Goal: Task Accomplishment & Management: Use online tool/utility

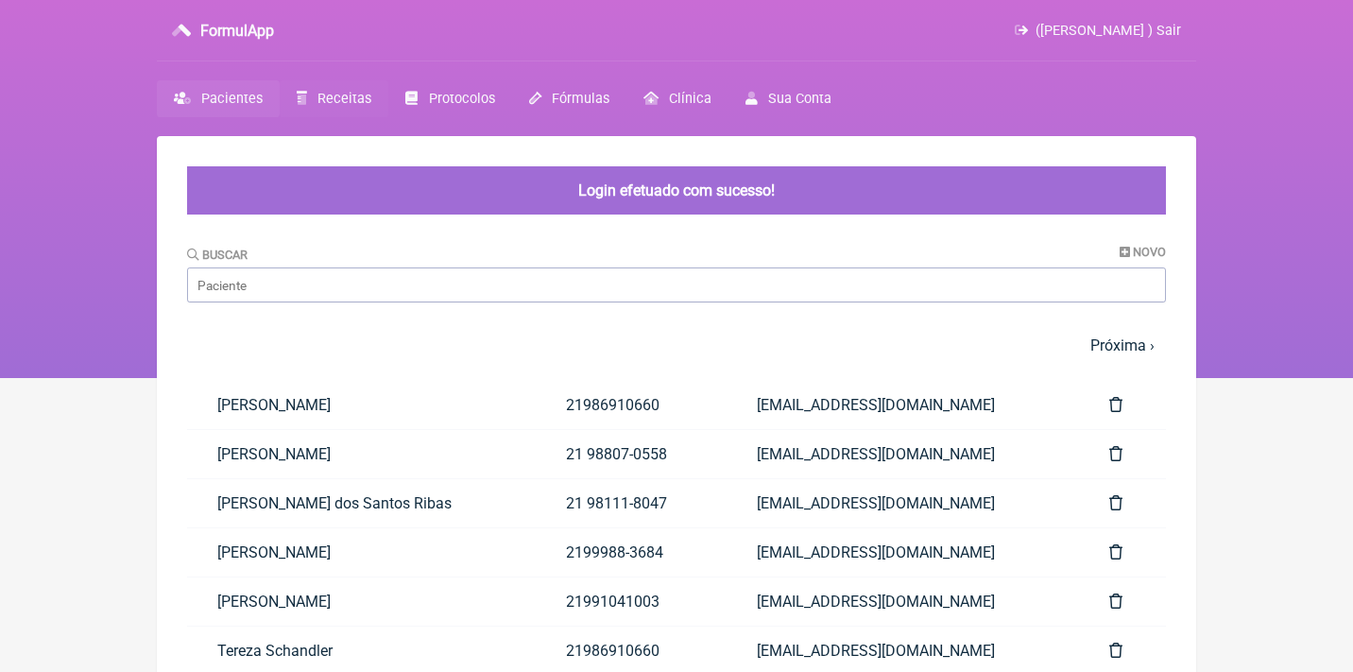
click at [346, 97] on span "Receitas" at bounding box center [344, 99] width 54 height 16
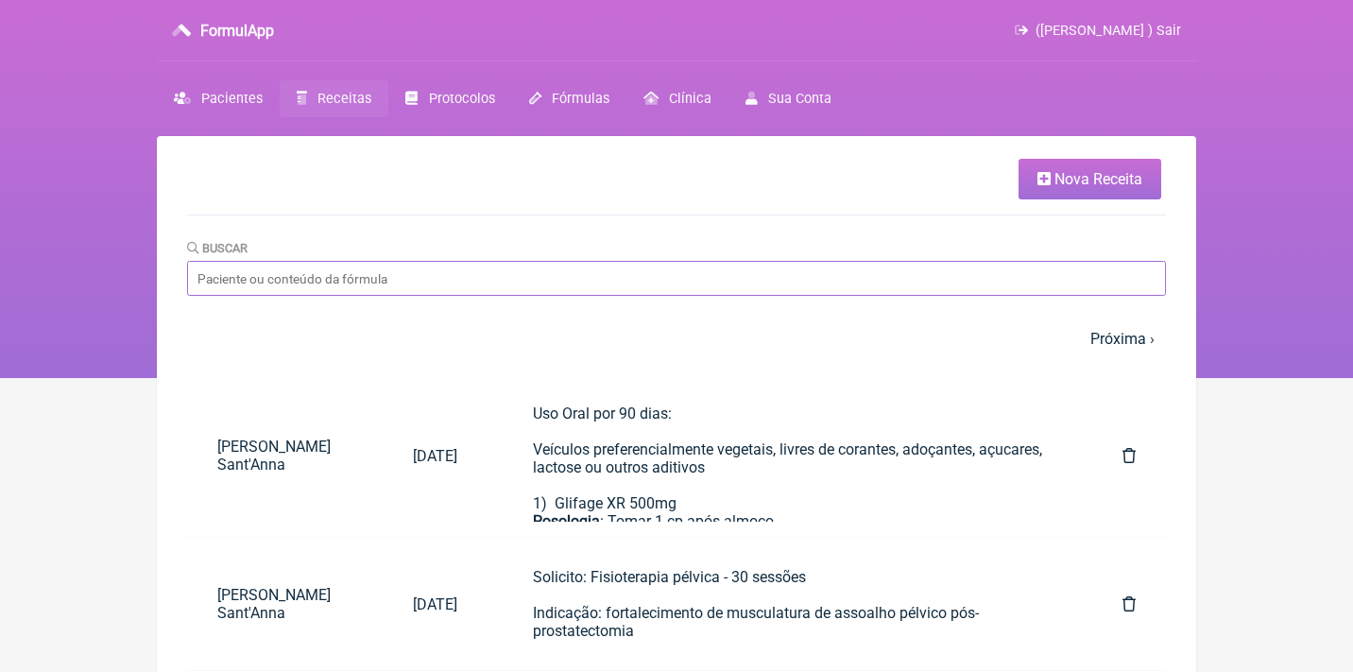
click at [351, 287] on input "Buscar" at bounding box center [676, 278] width 979 height 35
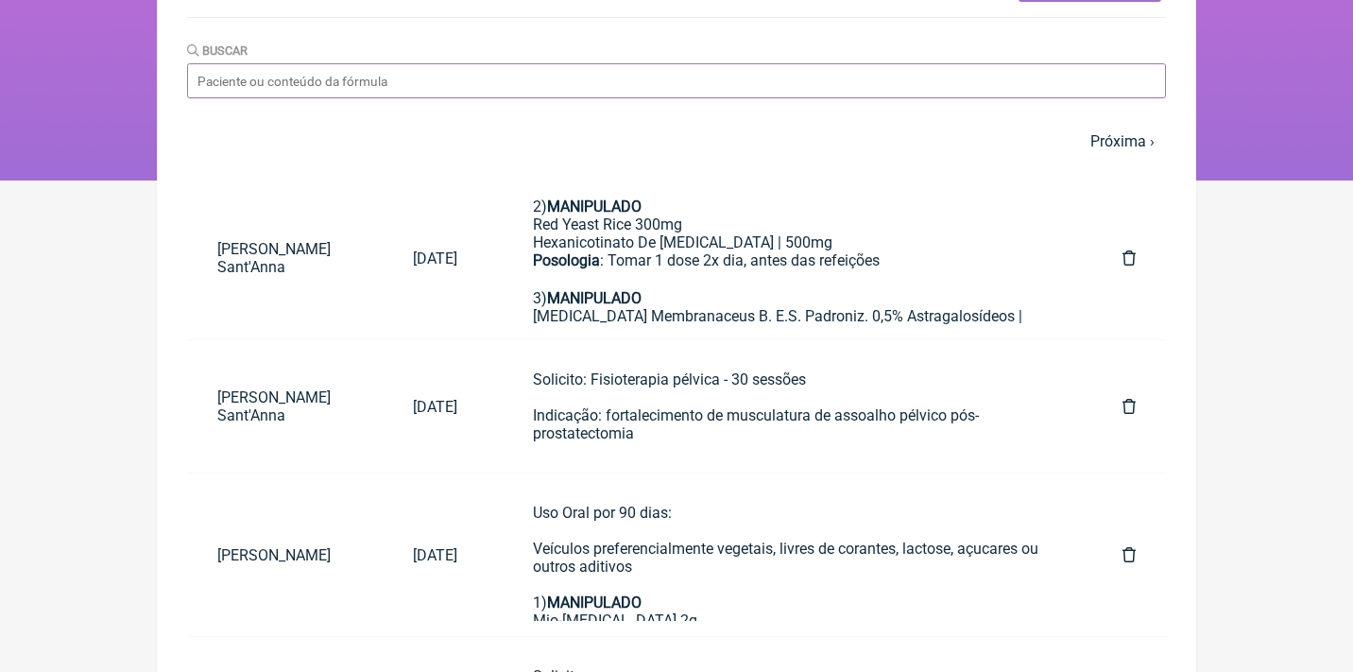
scroll to position [202, 0]
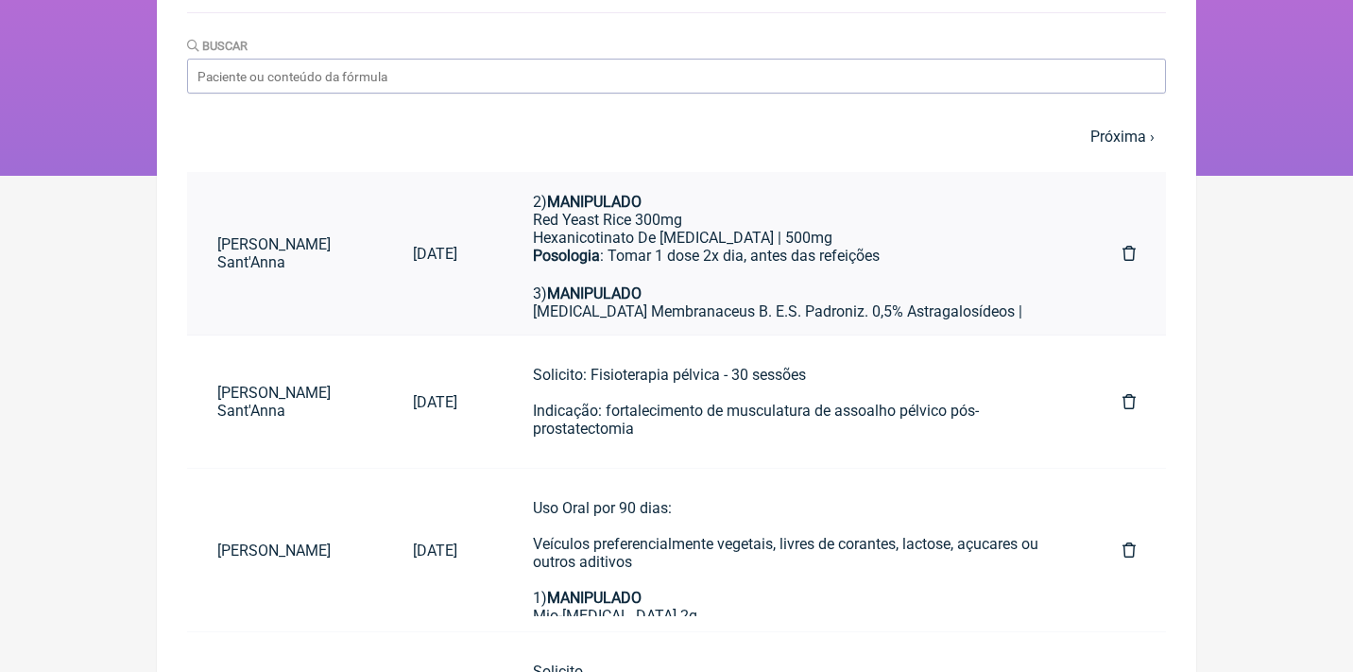
click at [589, 312] on div "[MEDICAL_DATA] Membranaceus B. E.S. Padroniz. 0,5% Astragalosídeos | 250mg Lact…" at bounding box center [790, 347] width 514 height 90
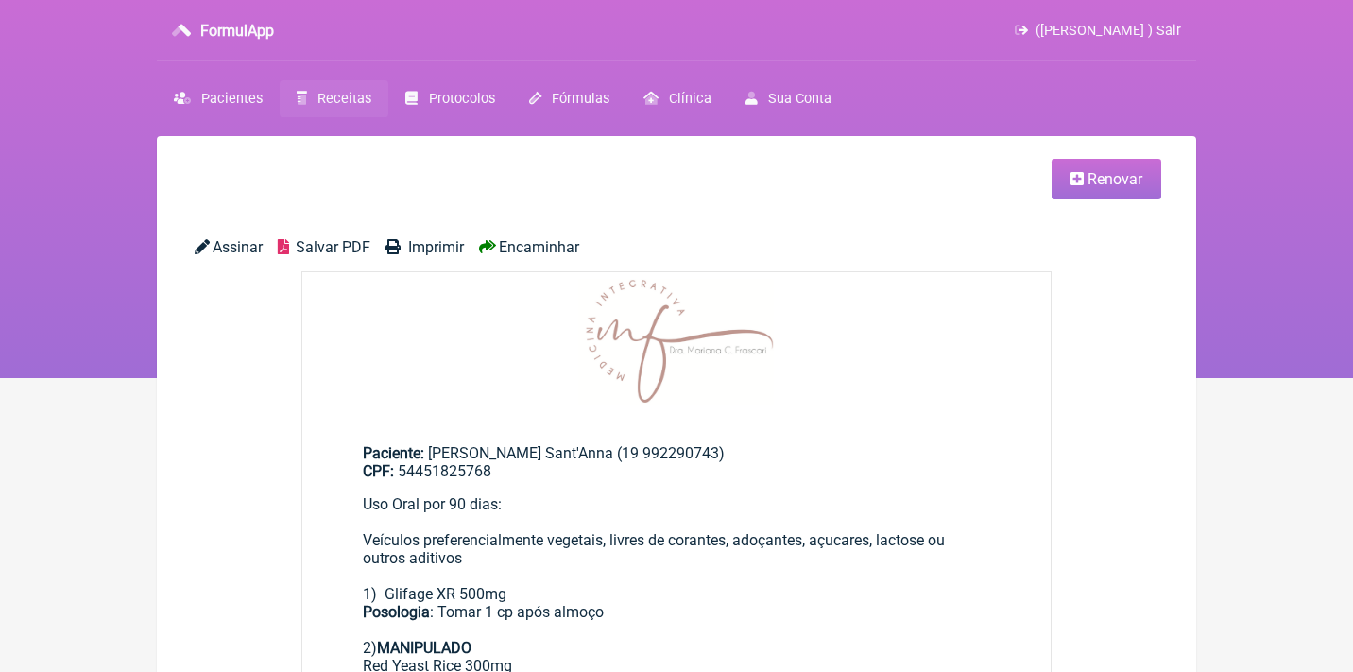
click at [1100, 186] on span "Renovar" at bounding box center [1114, 179] width 55 height 18
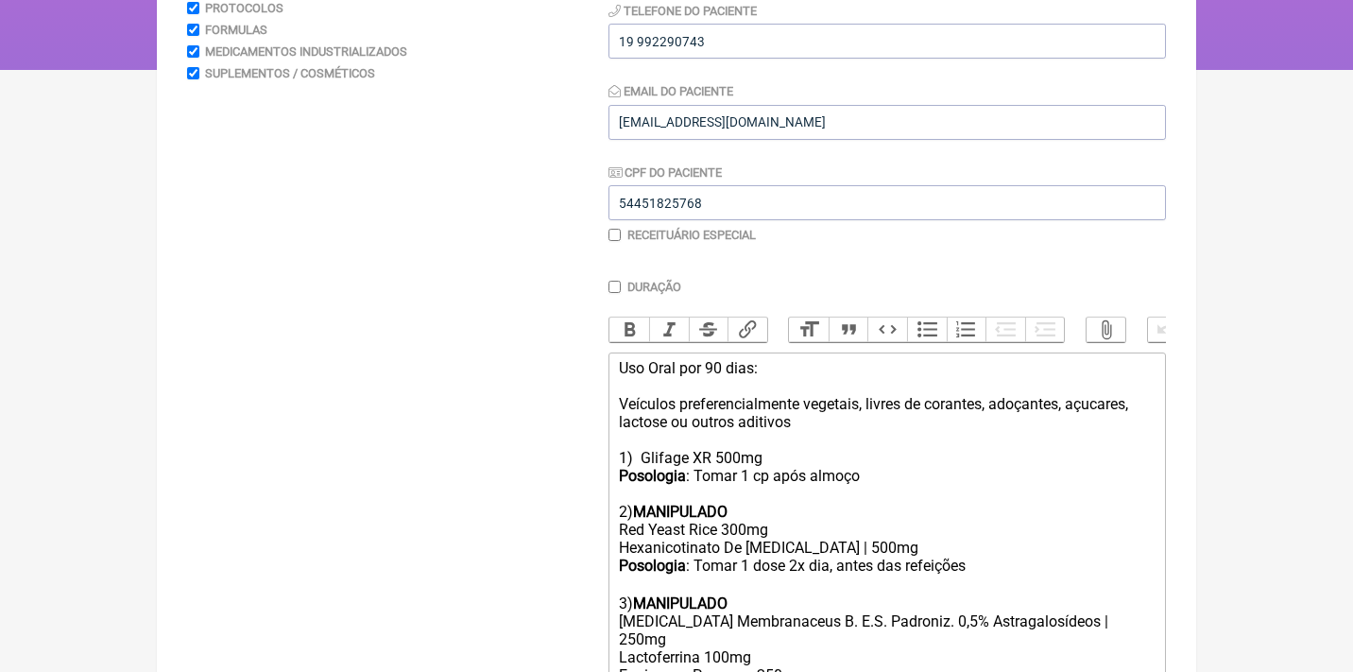
scroll to position [316, 0]
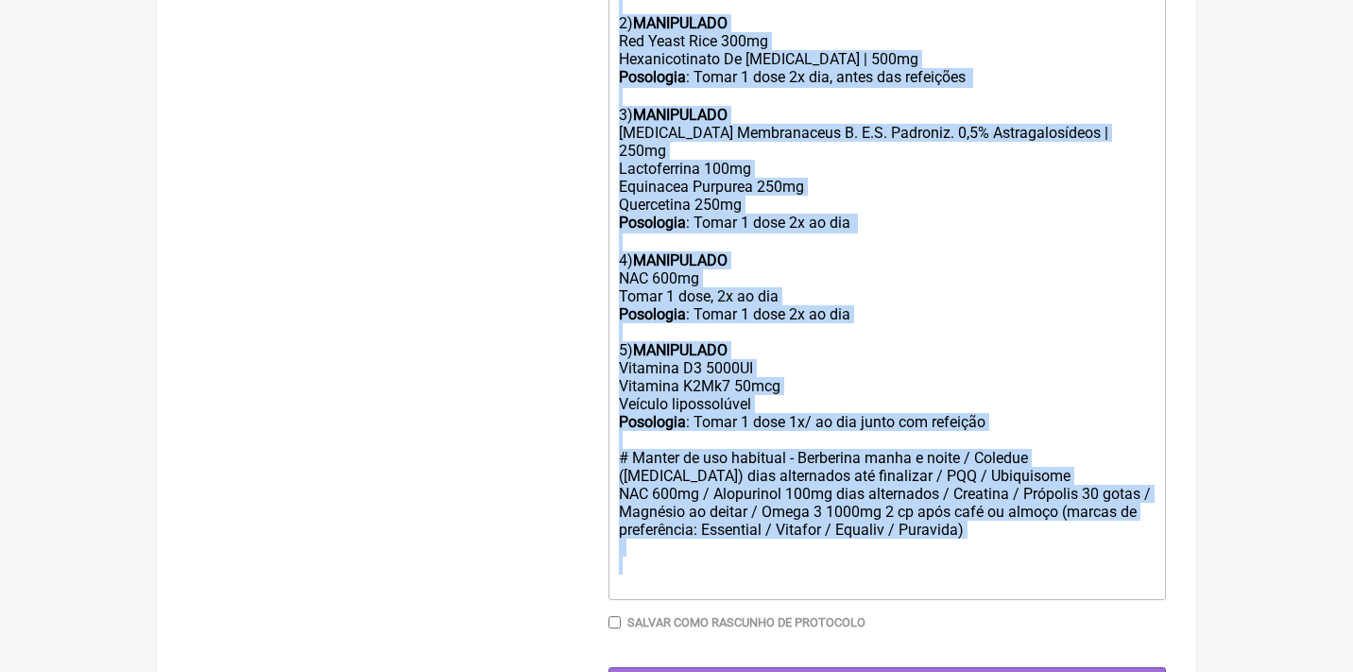
drag, startPoint x: 640, startPoint y: 438, endPoint x: 680, endPoint y: 749, distance: 313.4
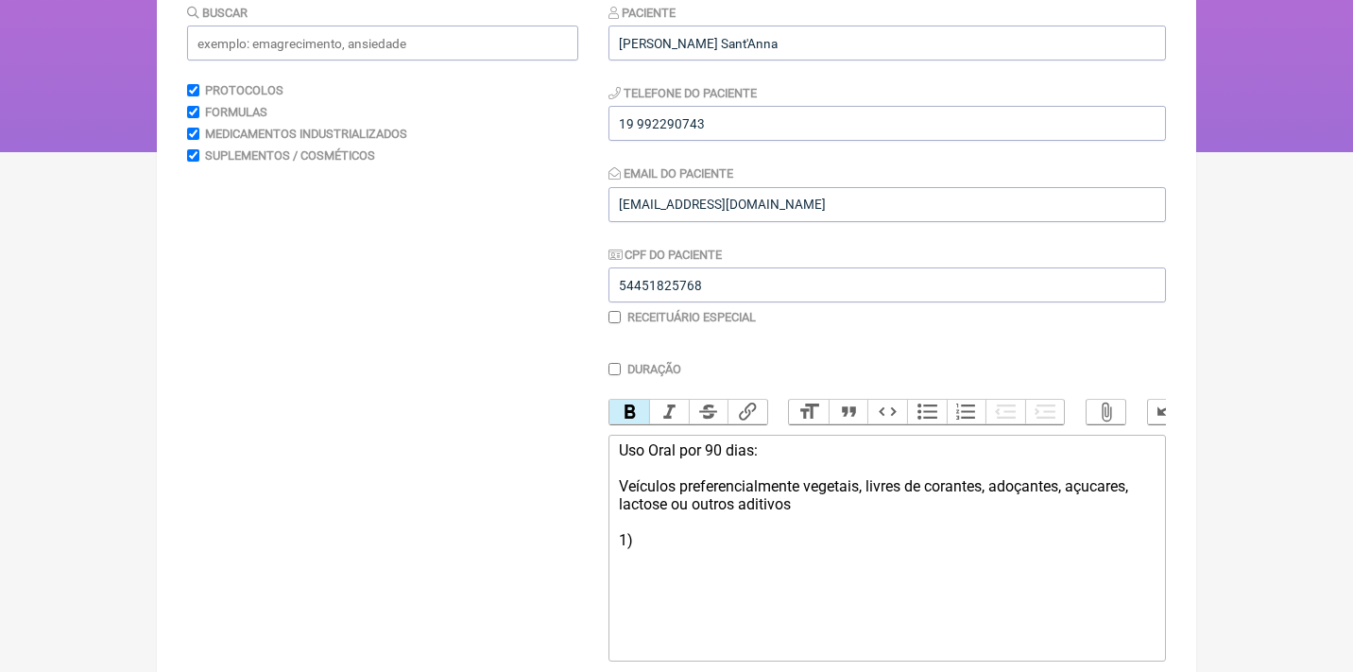
scroll to position [228, 0]
click at [368, 43] on input "text" at bounding box center [382, 41] width 391 height 35
click at [661, 530] on div "Uso Oral por 90 dias: Veículos preferencialmente vegetais, livres de corantes, …" at bounding box center [887, 493] width 537 height 108
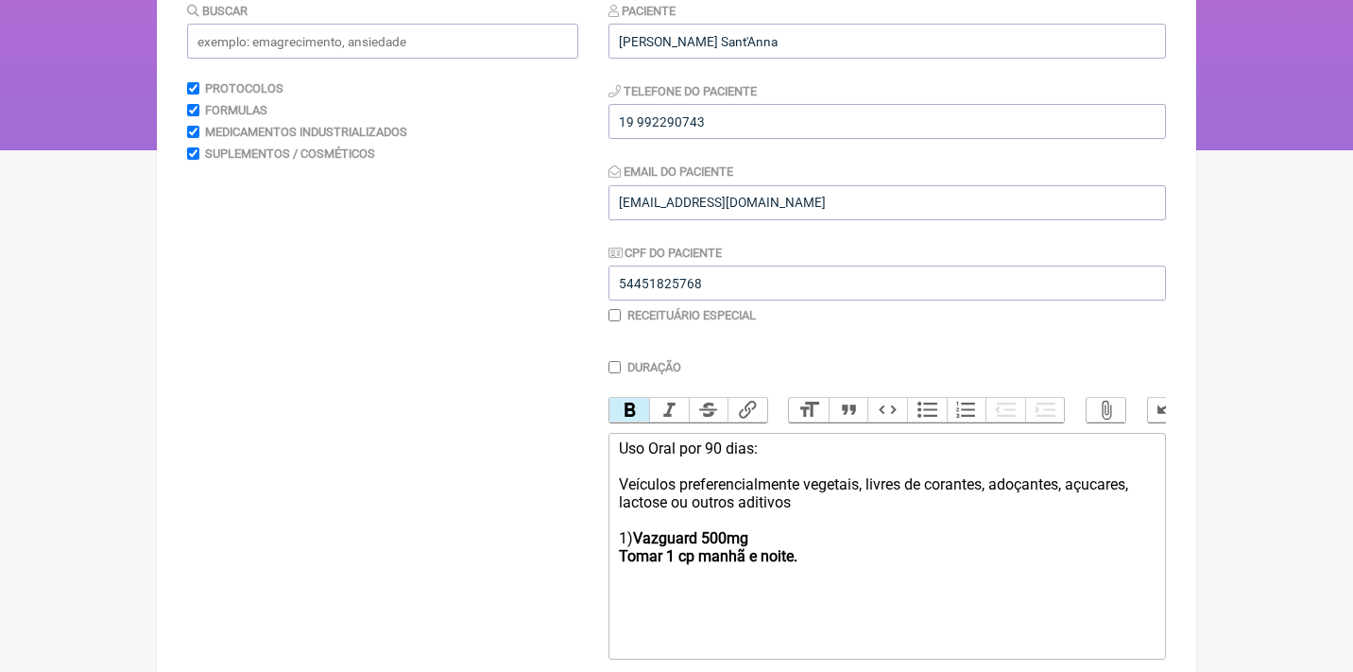
drag, startPoint x: 838, startPoint y: 555, endPoint x: 633, endPoint y: 527, distance: 206.8
click at [633, 527] on div "Uso Oral por 90 dias: Veículos preferencialmente vegetais, livres de corantes, …" at bounding box center [887, 502] width 537 height 126
click at [622, 400] on button "Bold" at bounding box center [629, 410] width 40 height 25
click at [763, 561] on trix-editor "Uso Oral por 90 dias: Veículos preferencialmente vegetais, livres de corantes, …" at bounding box center [886, 546] width 557 height 227
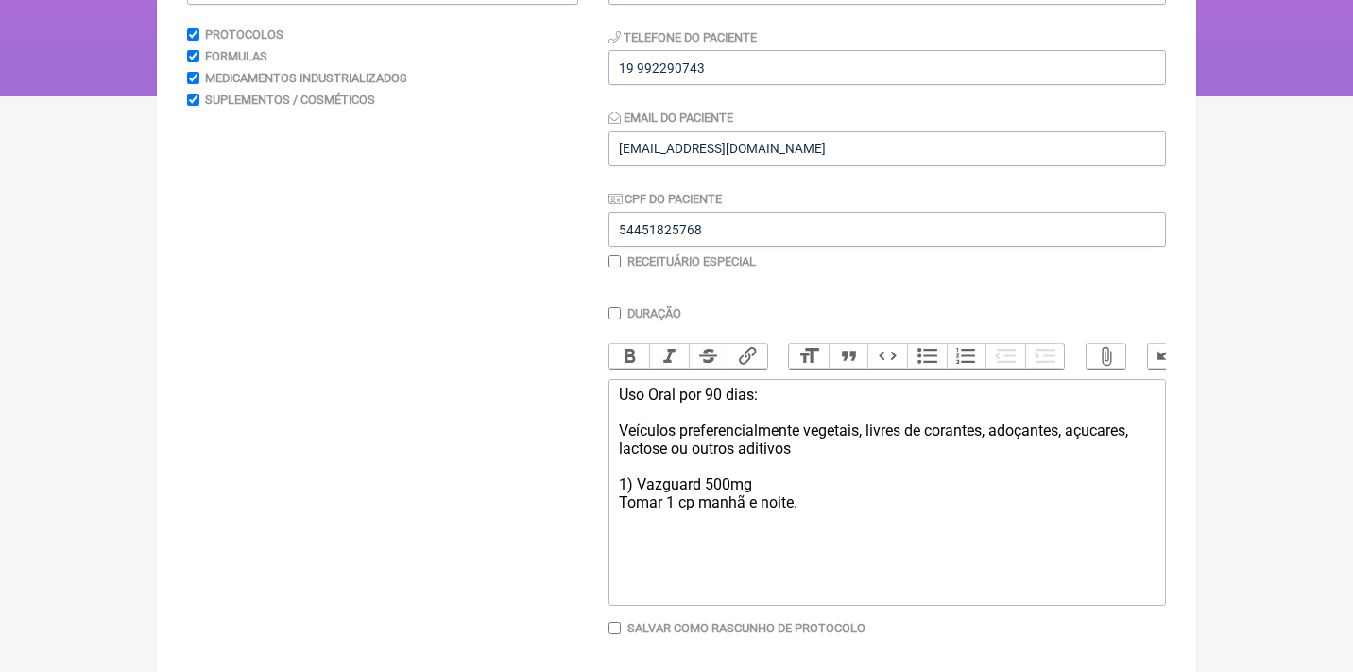
scroll to position [302, 0]
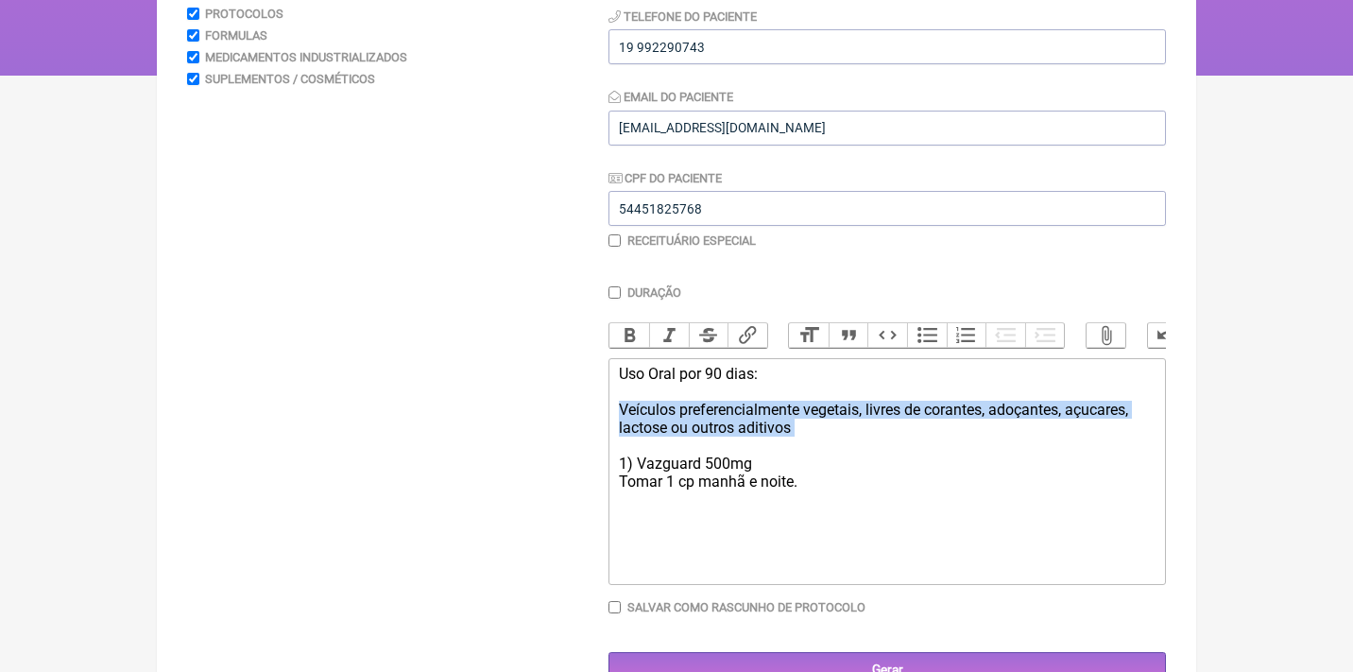
drag, startPoint x: 825, startPoint y: 433, endPoint x: 609, endPoint y: 398, distance: 218.2
click at [610, 398] on trix-editor "Uso Oral por 90 dias: Veículos preferencialmente vegetais, livres de corantes, …" at bounding box center [886, 471] width 557 height 227
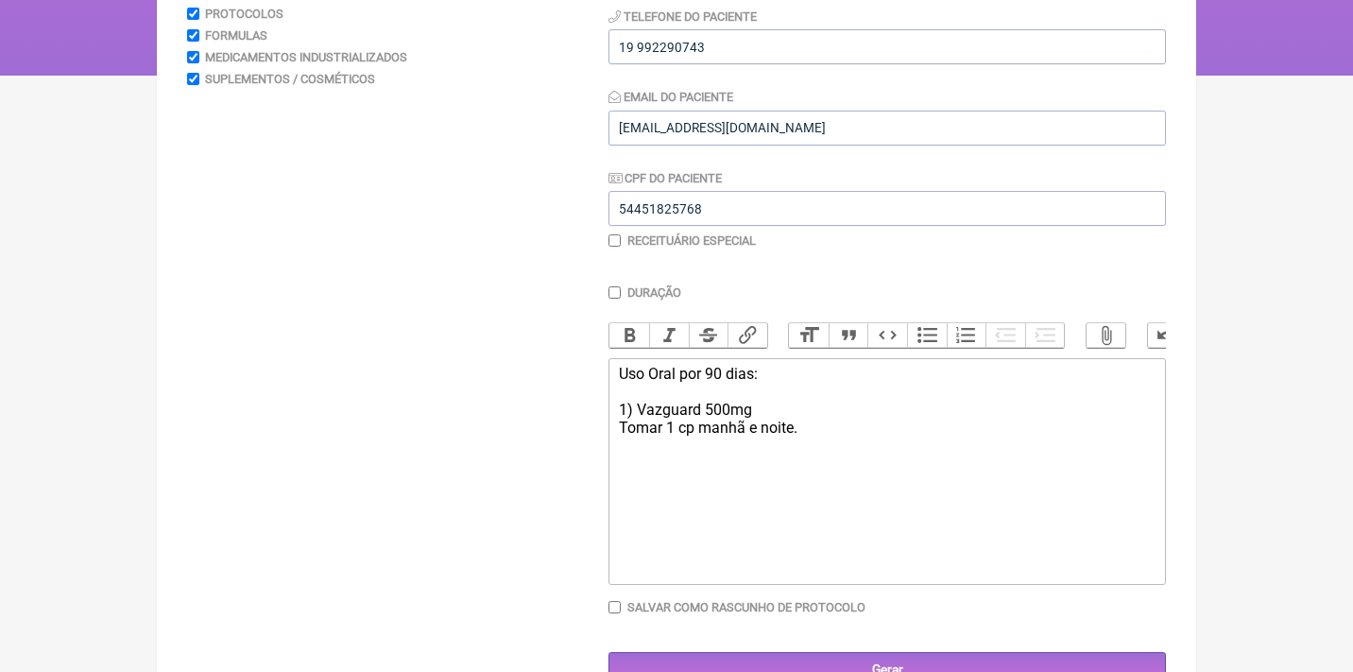
type trix-editor "<div>Uso Oral por 90 dias:<br><br>1)<strong> </strong>Vazguard 500mg<br>Tomar 1…"
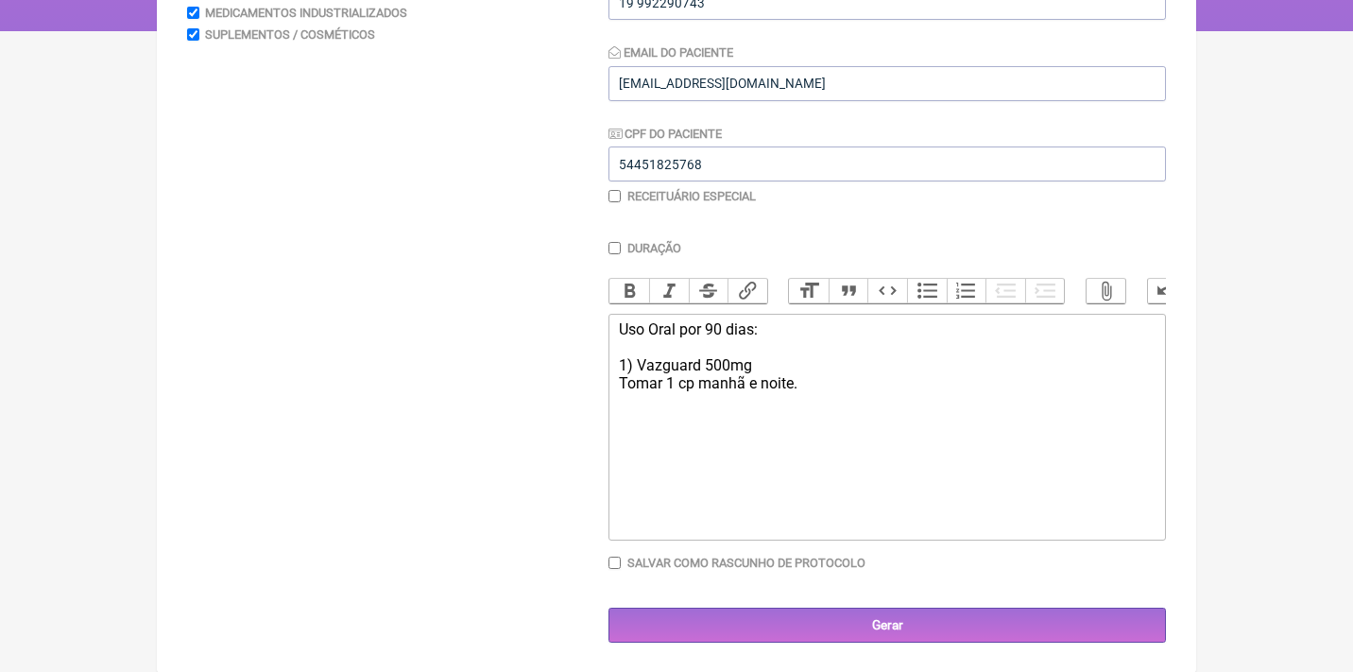
scroll to position [346, 0]
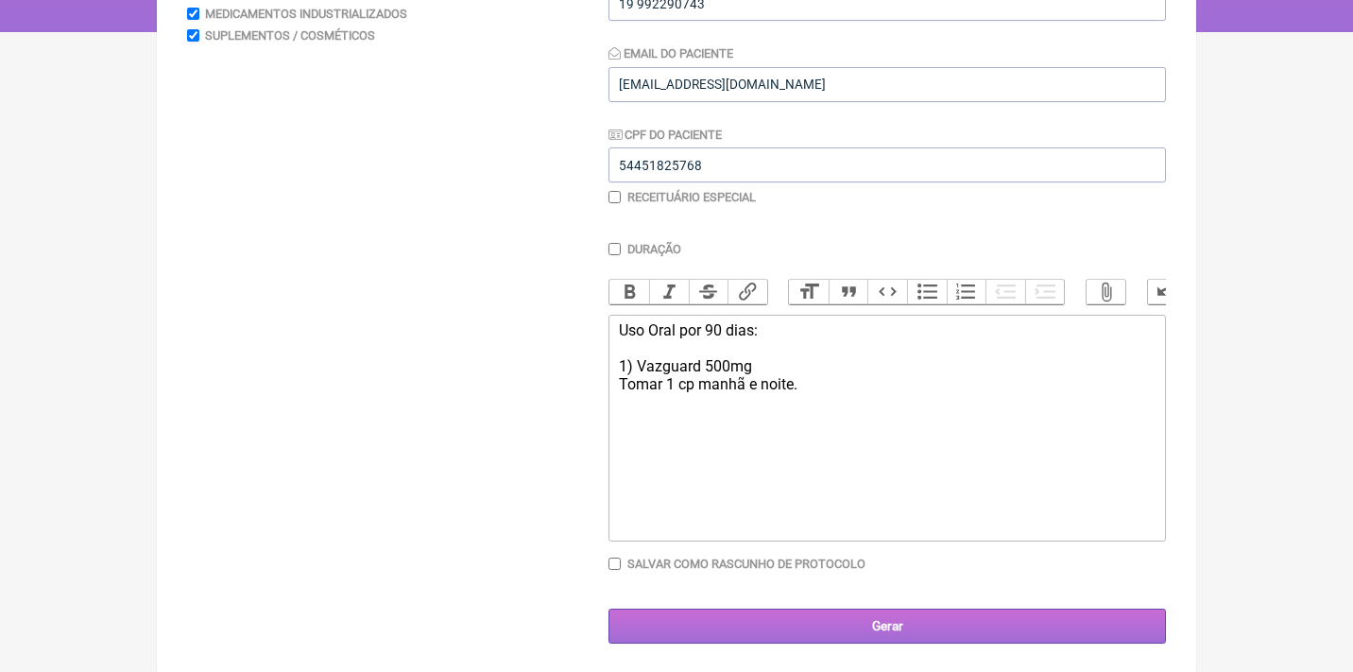
click at [793, 608] on input "Gerar" at bounding box center [886, 625] width 557 height 35
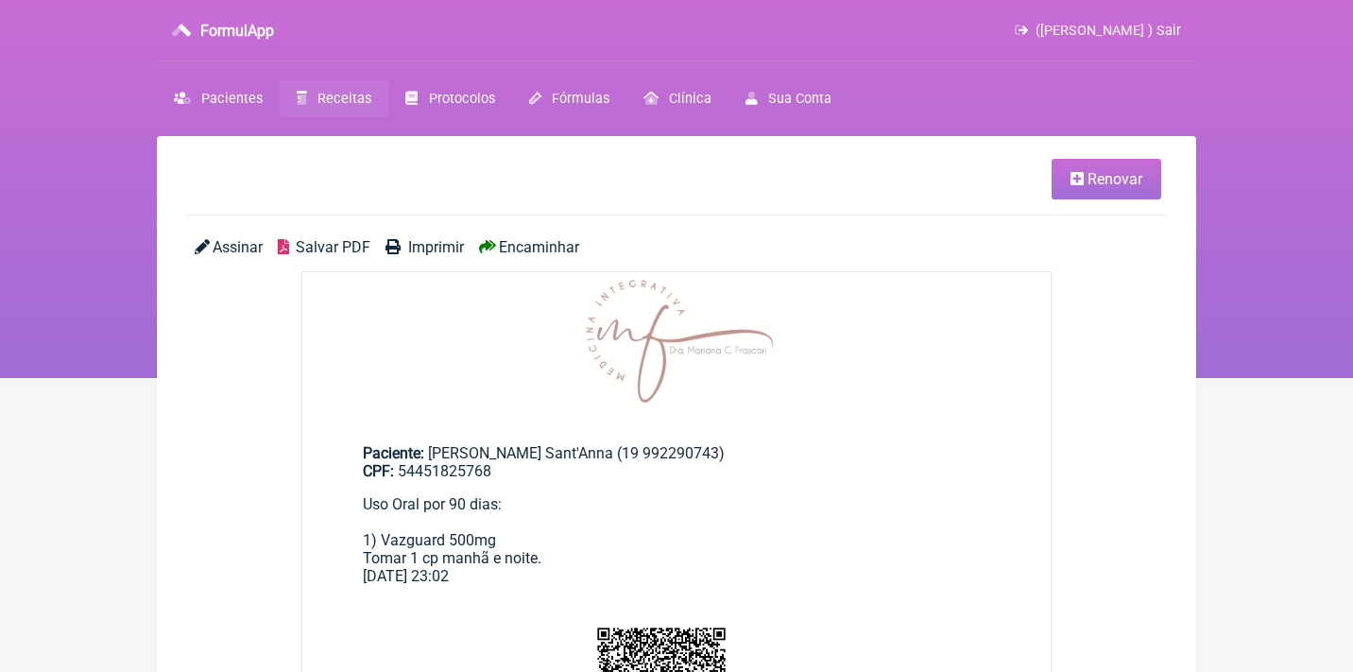
click at [332, 248] on span "Salvar PDF" at bounding box center [333, 247] width 75 height 18
click at [1129, 196] on link "Renovar" at bounding box center [1106, 179] width 110 height 41
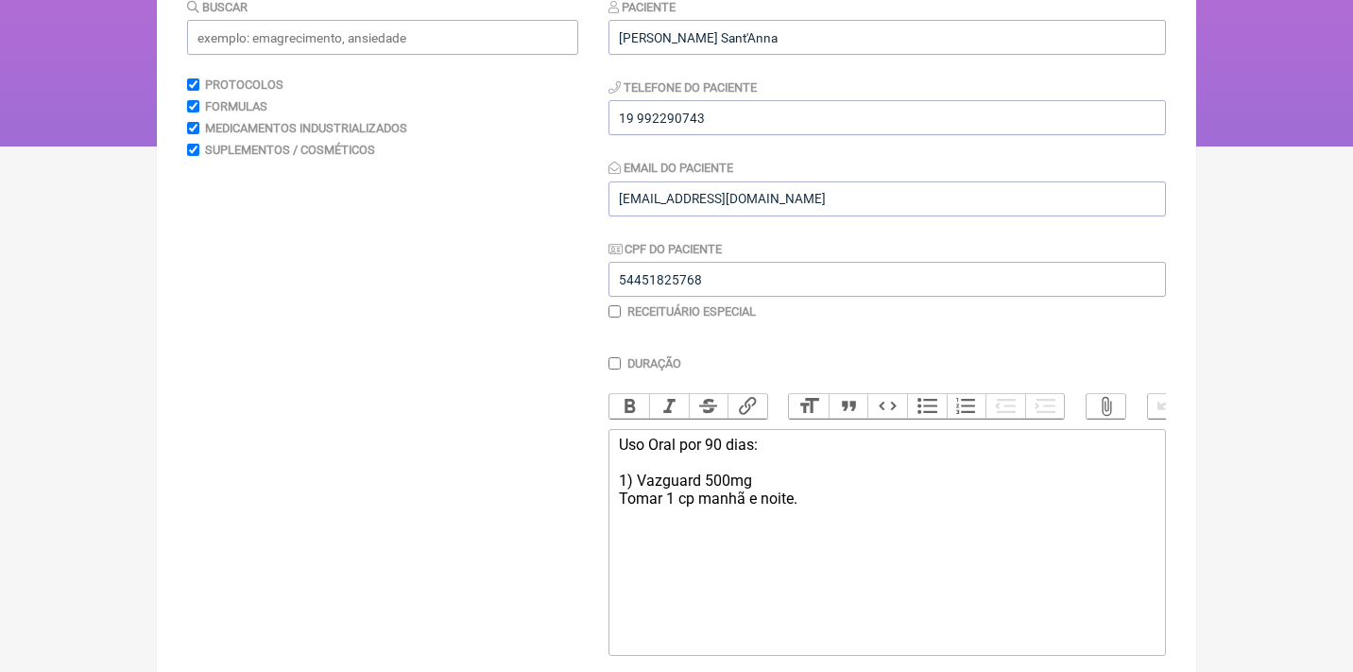
scroll to position [346, 0]
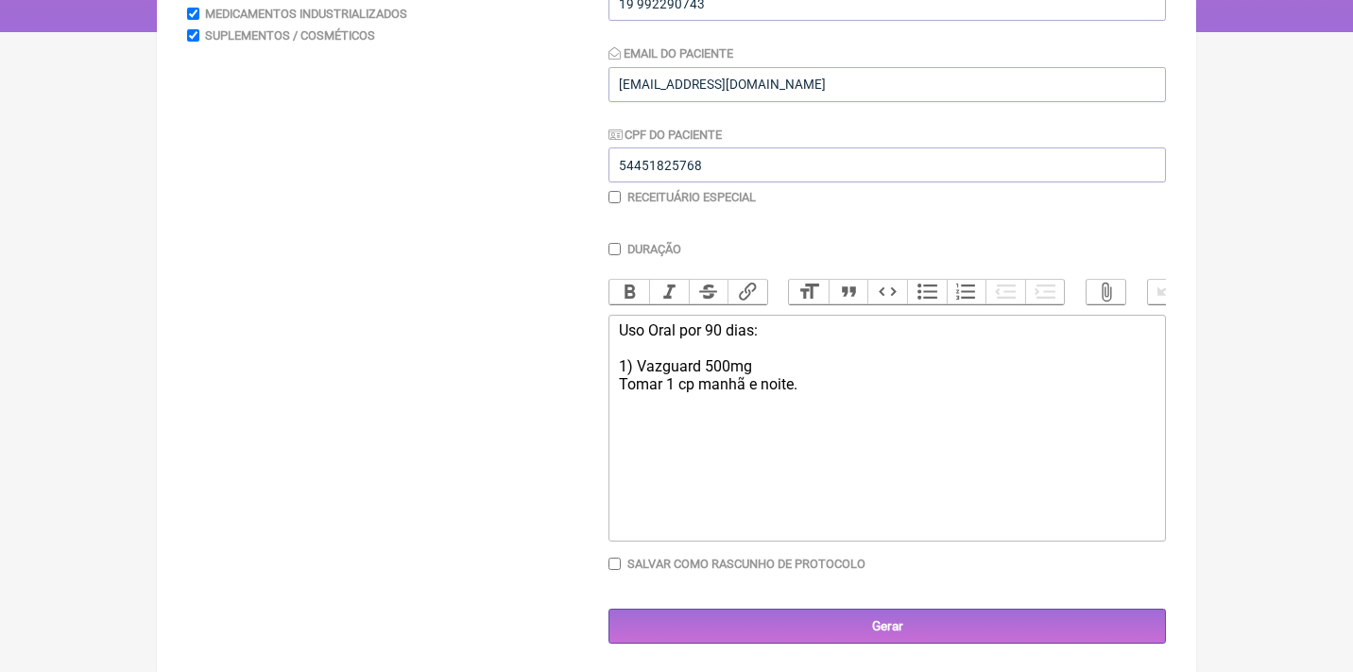
drag, startPoint x: 854, startPoint y: 419, endPoint x: 593, endPoint y: 316, distance: 280.7
click at [593, 318] on form "Buscar Protocolos Formulas Medicamentos Industrializados Suplementos / Cosmétic…" at bounding box center [676, 263] width 979 height 761
type trix-editor "<div>Solicito:<br><br>Dosagem sérica de<br>alumínio, mercúrio, cobre</div>"
drag, startPoint x: 593, startPoint y: 316, endPoint x: 898, endPoint y: 393, distance: 314.8
click at [898, 393] on trix-editor "Solicito: Dosagem sérica de alumínio, mercúrio, cobre" at bounding box center [886, 428] width 557 height 227
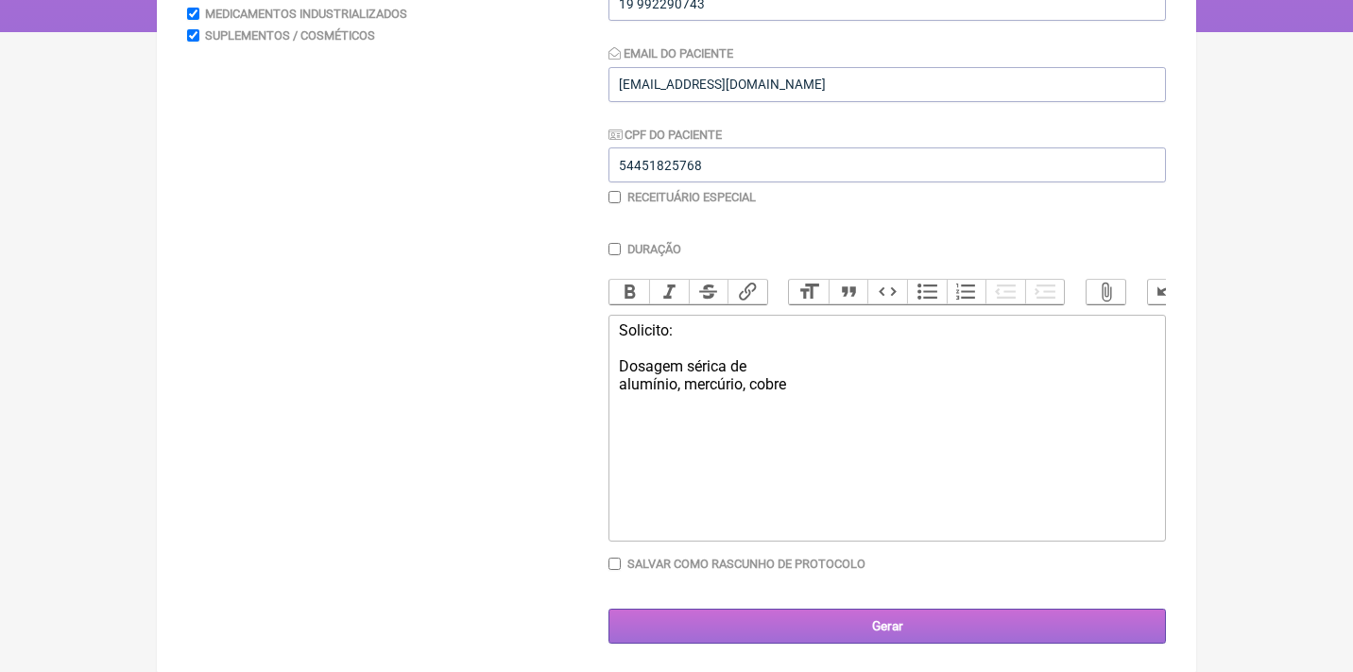
click at [831, 634] on input "Gerar" at bounding box center [886, 625] width 557 height 35
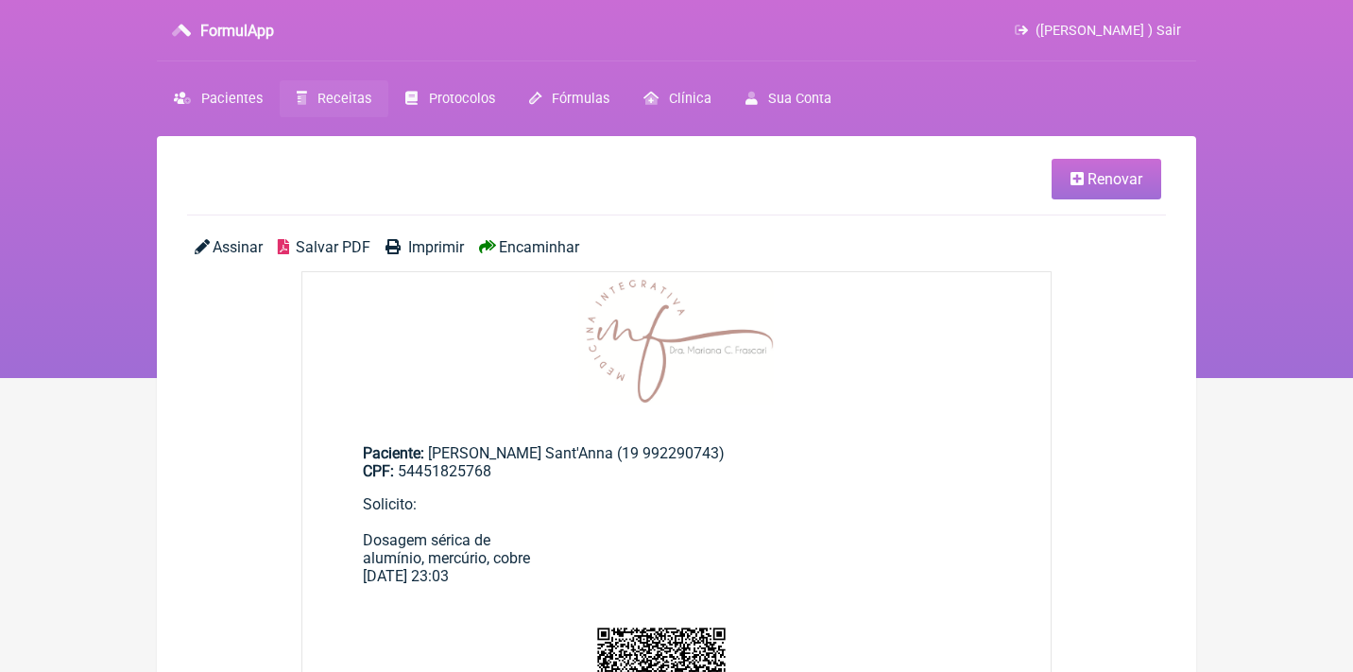
click at [247, 245] on span "Assinar" at bounding box center [238, 247] width 50 height 18
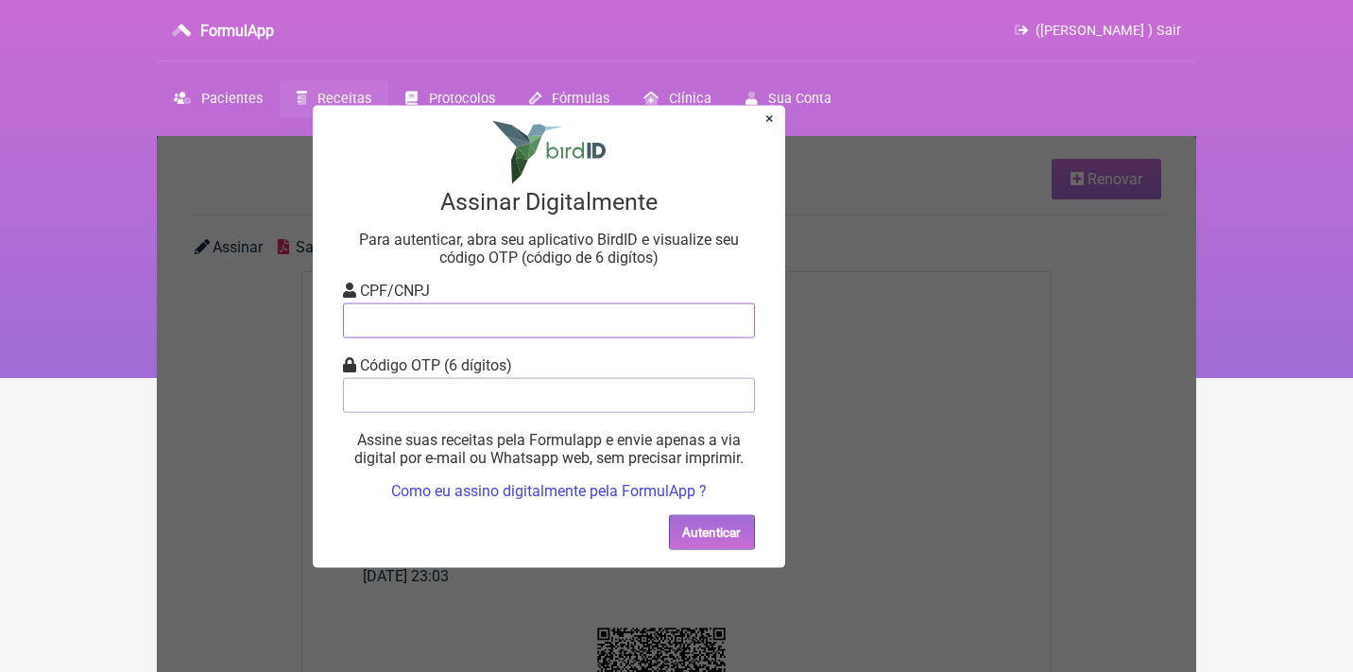
click at [421, 319] on input "tel" at bounding box center [549, 319] width 412 height 35
type input "12805451783"
click at [444, 389] on input "tel" at bounding box center [549, 394] width 412 height 35
type input "756410"
click at [722, 548] on section "× Assinar Digitalmente Para autenticar, abra seu aplicativo BirdID e visualize …" at bounding box center [549, 336] width 472 height 462
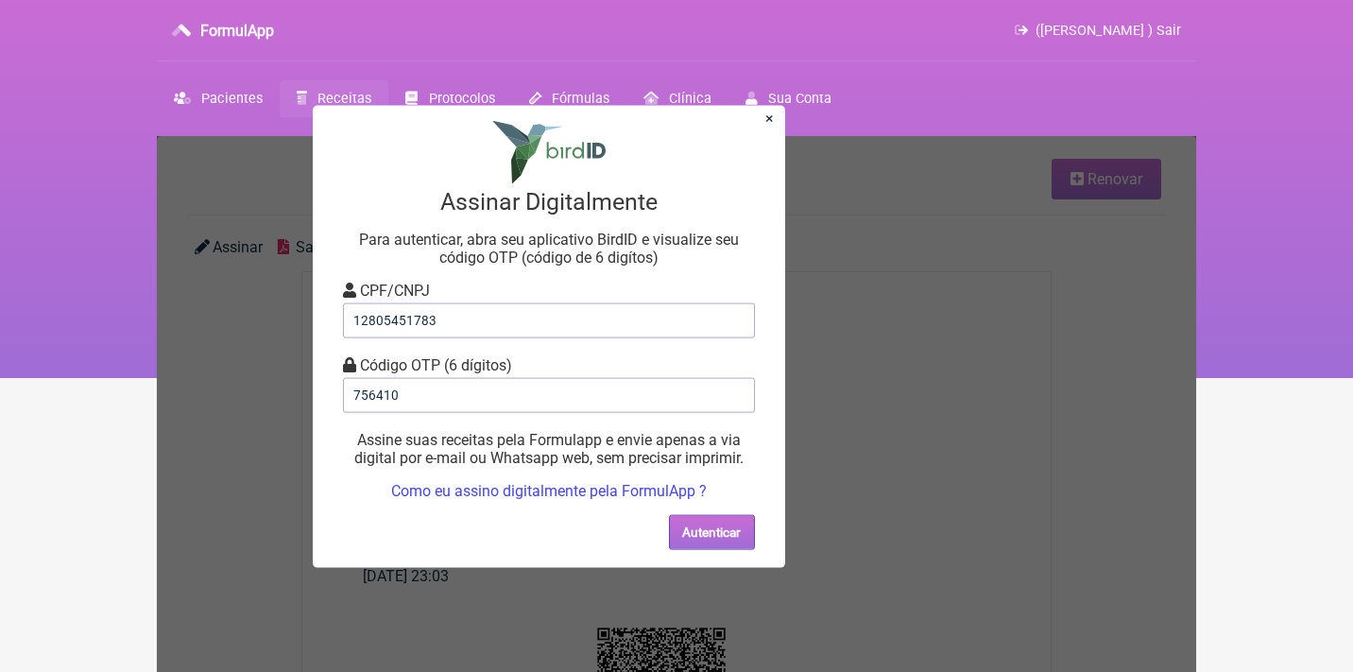
click at [726, 538] on button "Autenticar" at bounding box center [712, 531] width 86 height 35
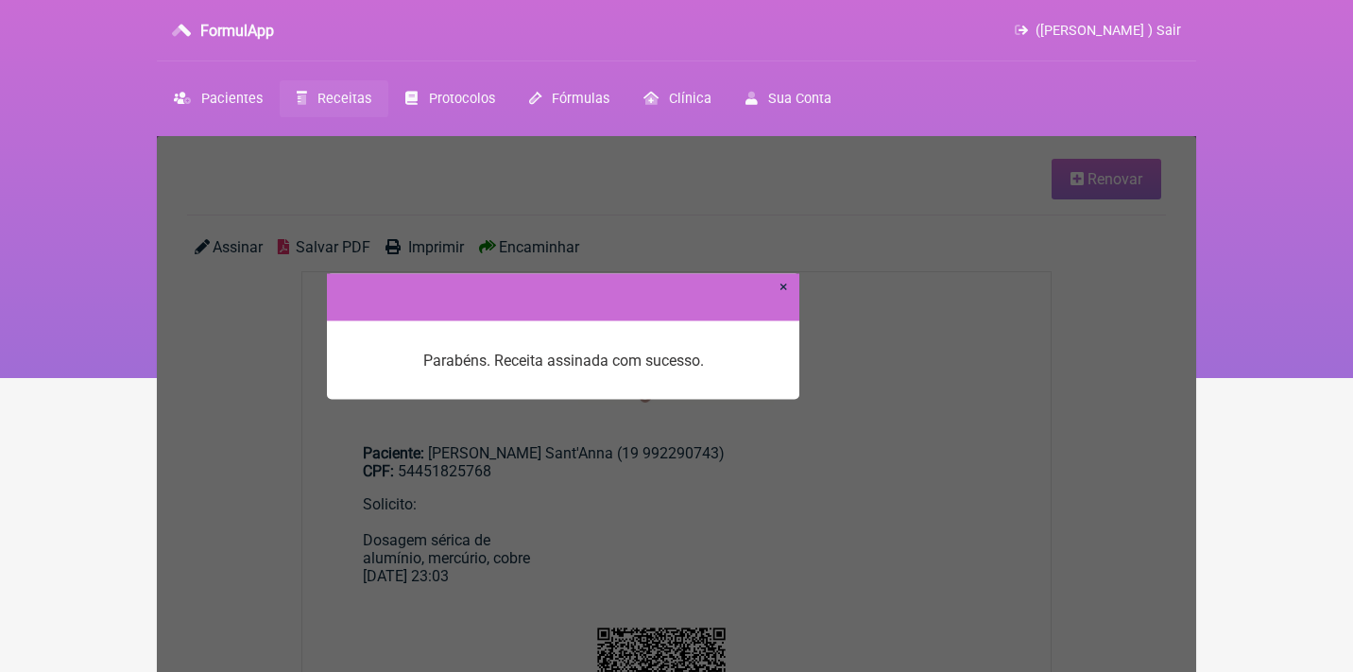
click at [784, 289] on link "×" at bounding box center [783, 286] width 9 height 18
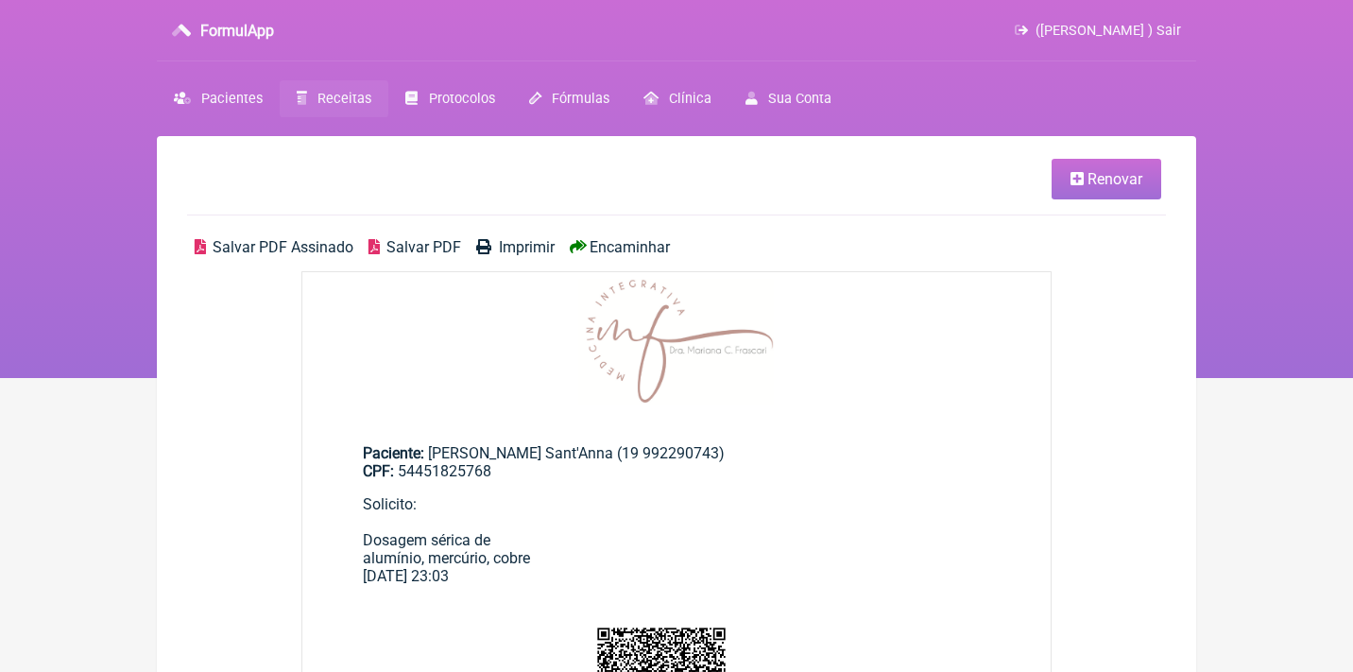
click at [285, 244] on span "Salvar PDF Assinado" at bounding box center [283, 247] width 141 height 18
click at [331, 111] on link "Receitas" at bounding box center [334, 98] width 109 height 37
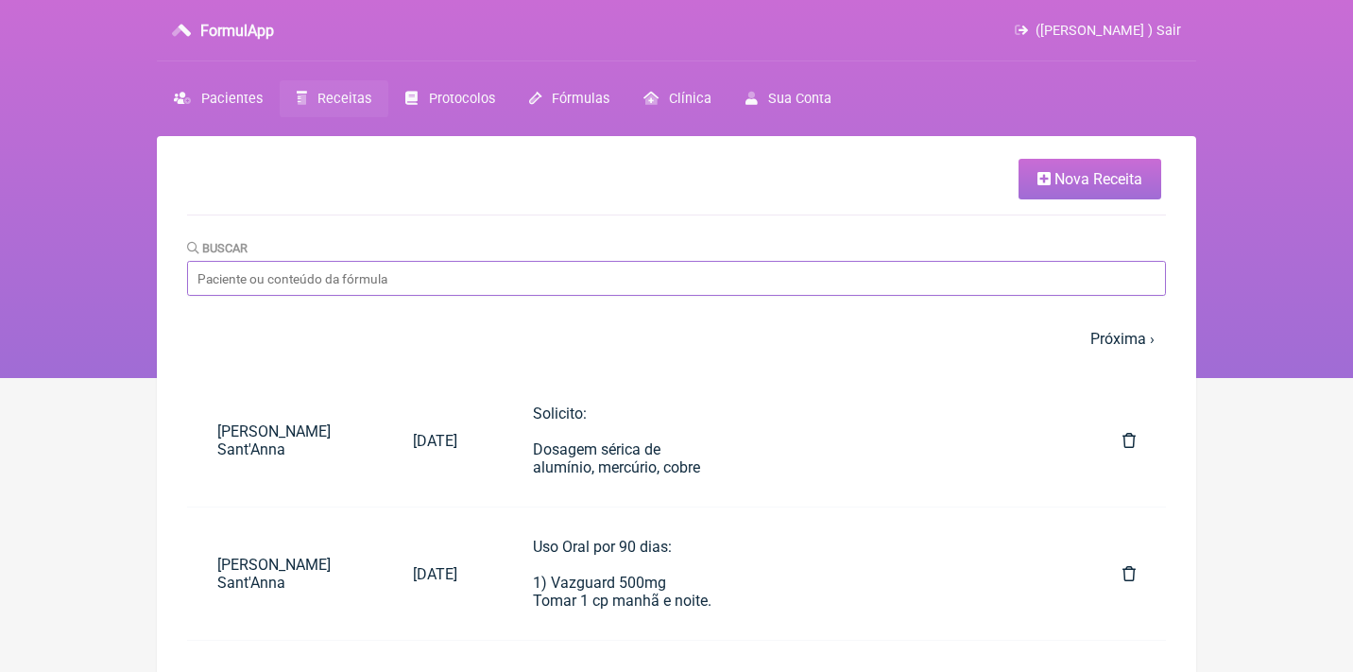
click at [329, 276] on input "Buscar" at bounding box center [676, 278] width 979 height 35
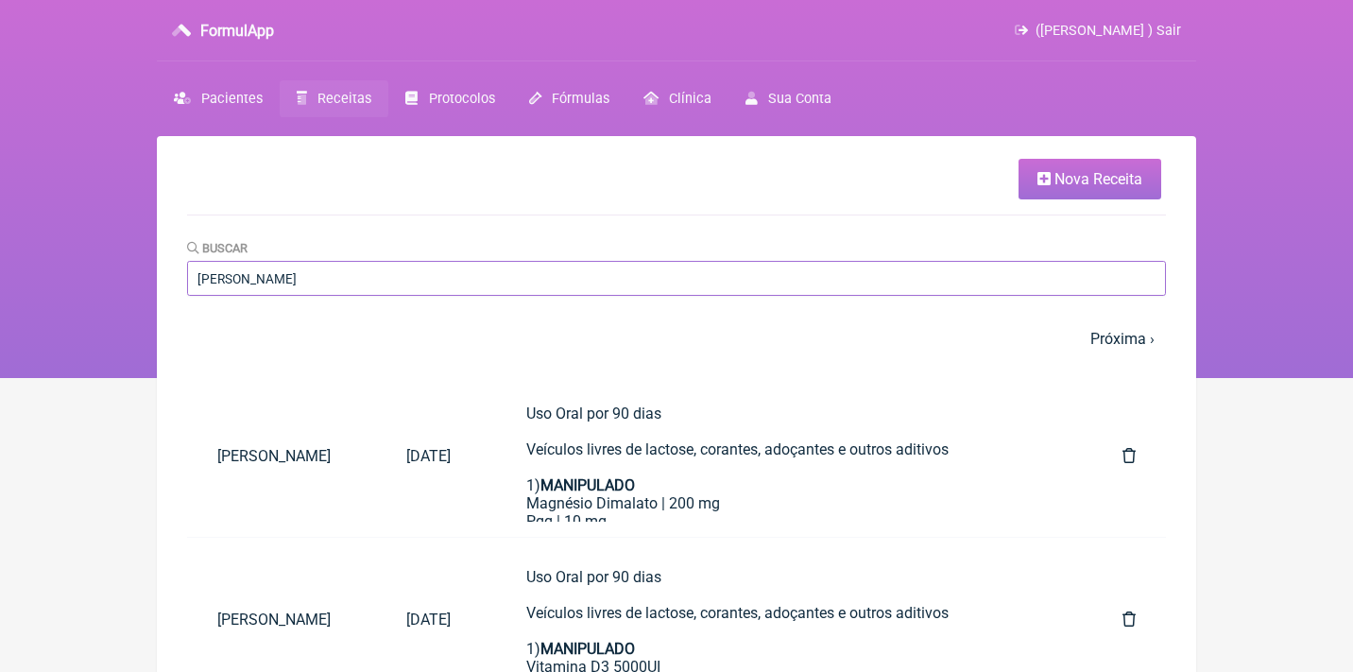
type input "tereza Carolin"
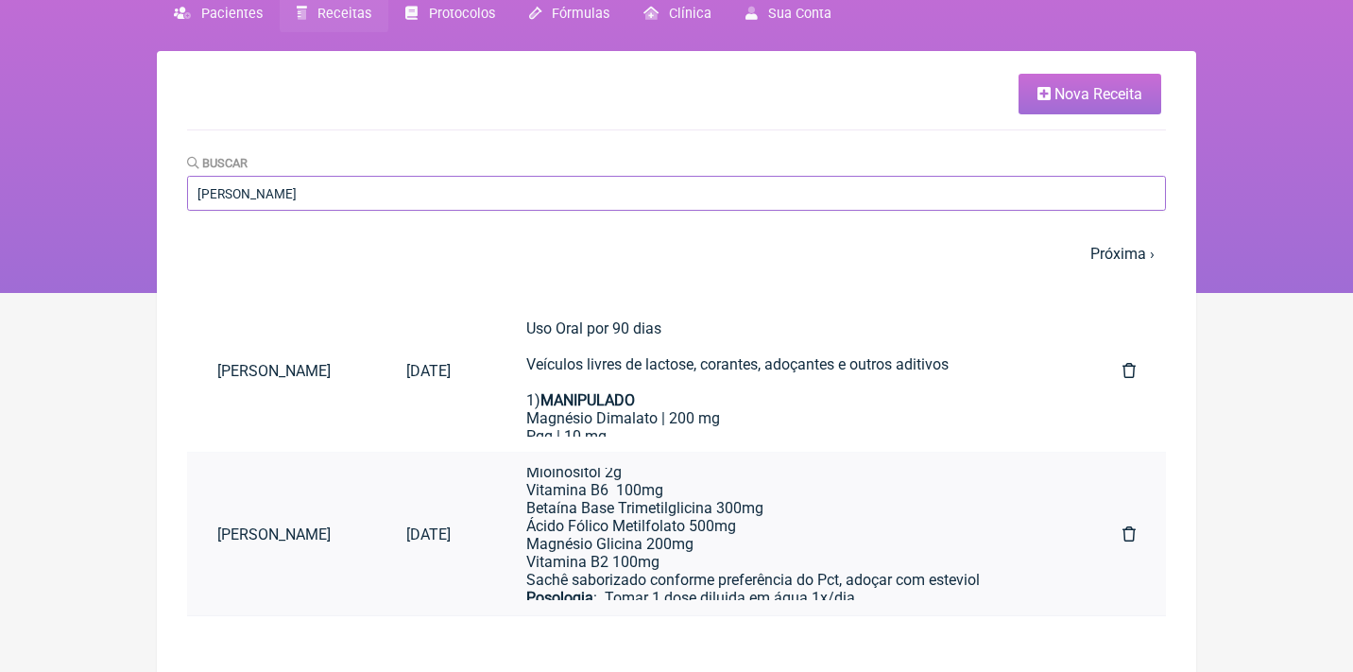
scroll to position [327, 0]
